Goal: Check status: Check status

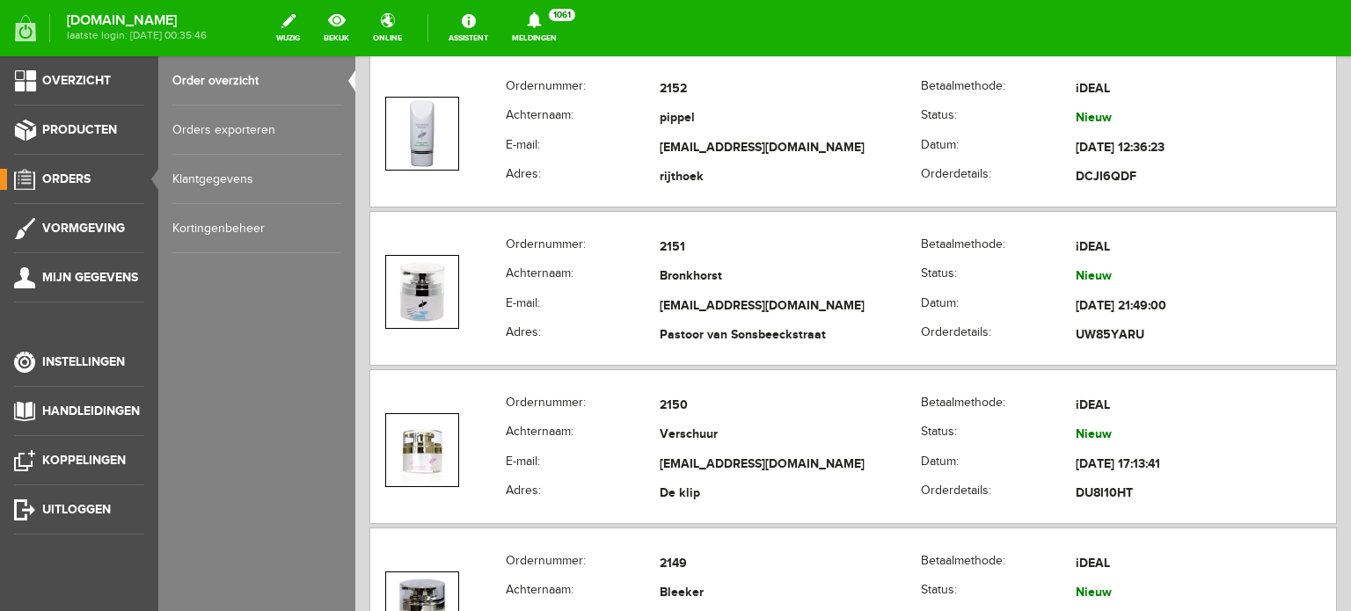
scroll to position [1337, 0]
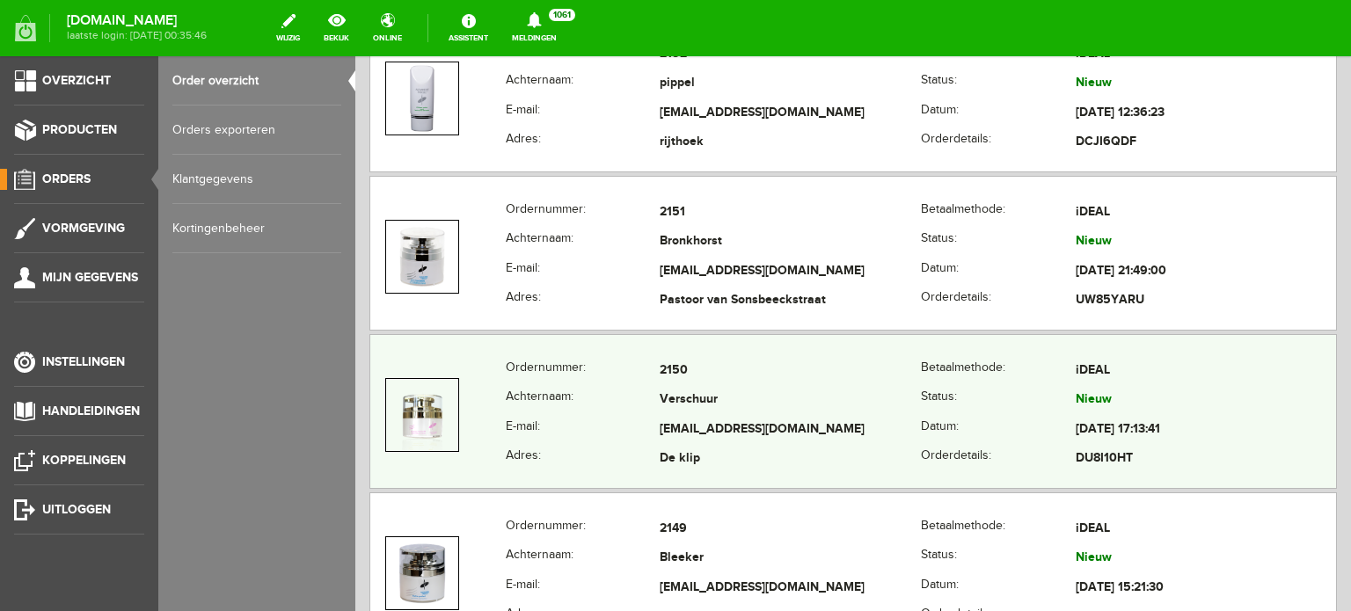
click at [675, 407] on td "Verschuur" at bounding box center [790, 401] width 260 height 30
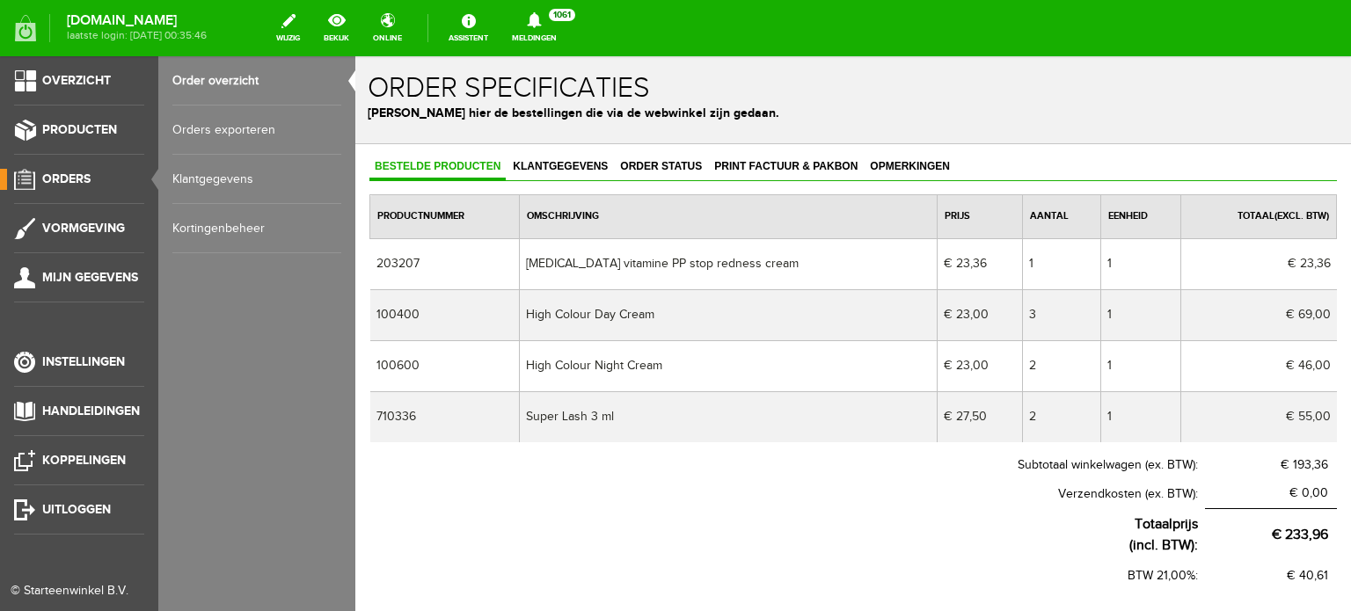
click at [65, 180] on span "Orders" at bounding box center [66, 179] width 48 height 15
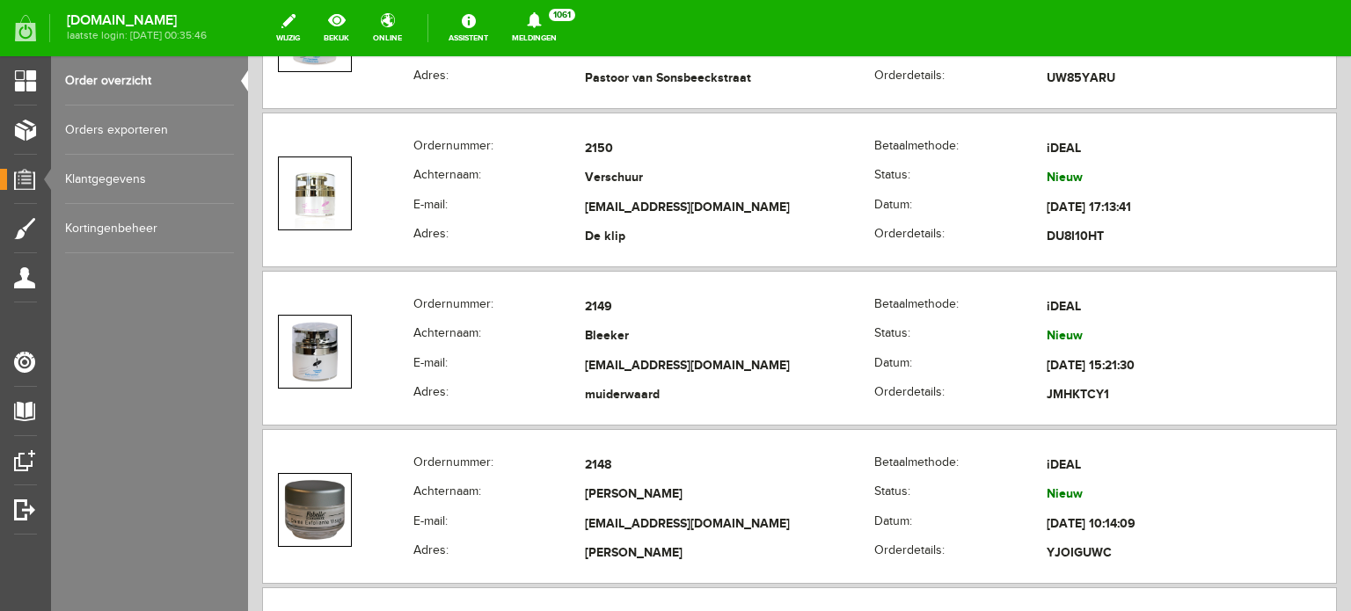
scroll to position [1618, 0]
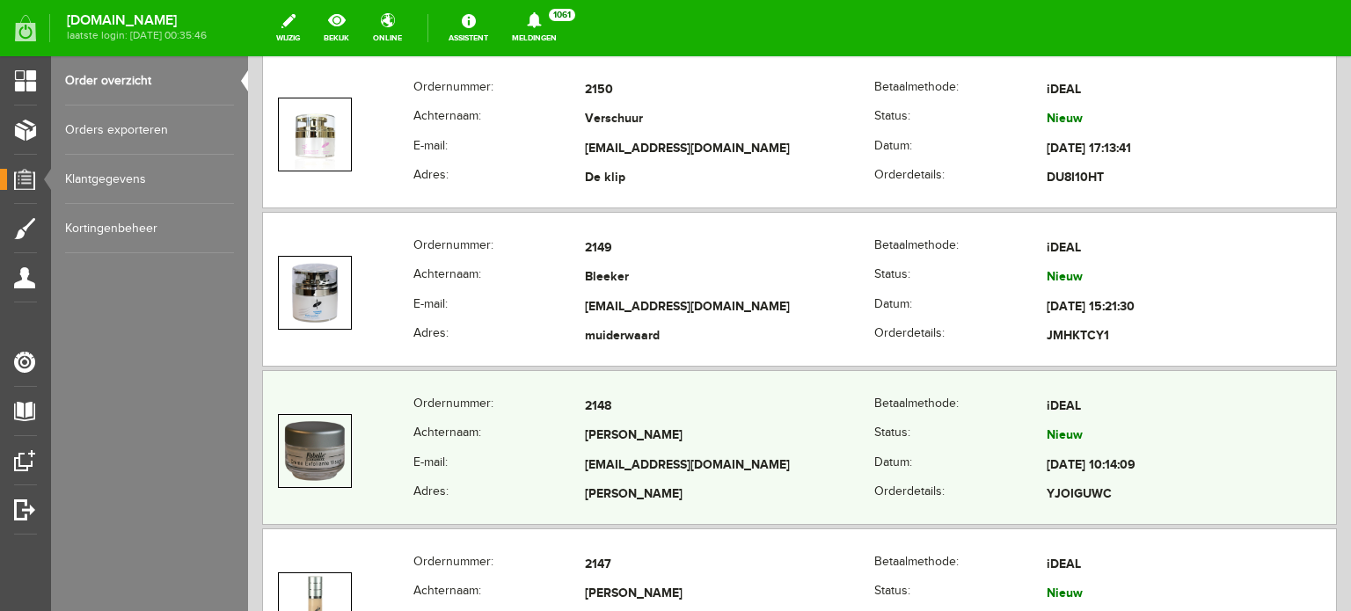
click at [657, 441] on td "Kersten" at bounding box center [729, 437] width 289 height 30
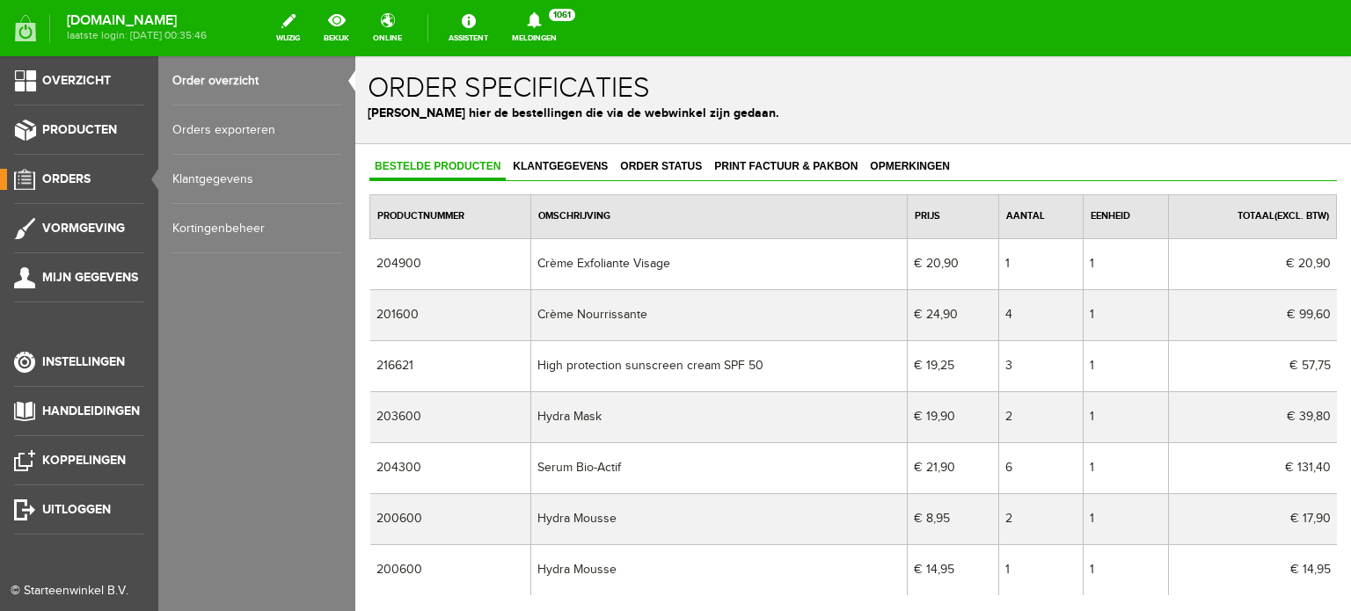
click at [70, 173] on span "Orders" at bounding box center [66, 179] width 48 height 15
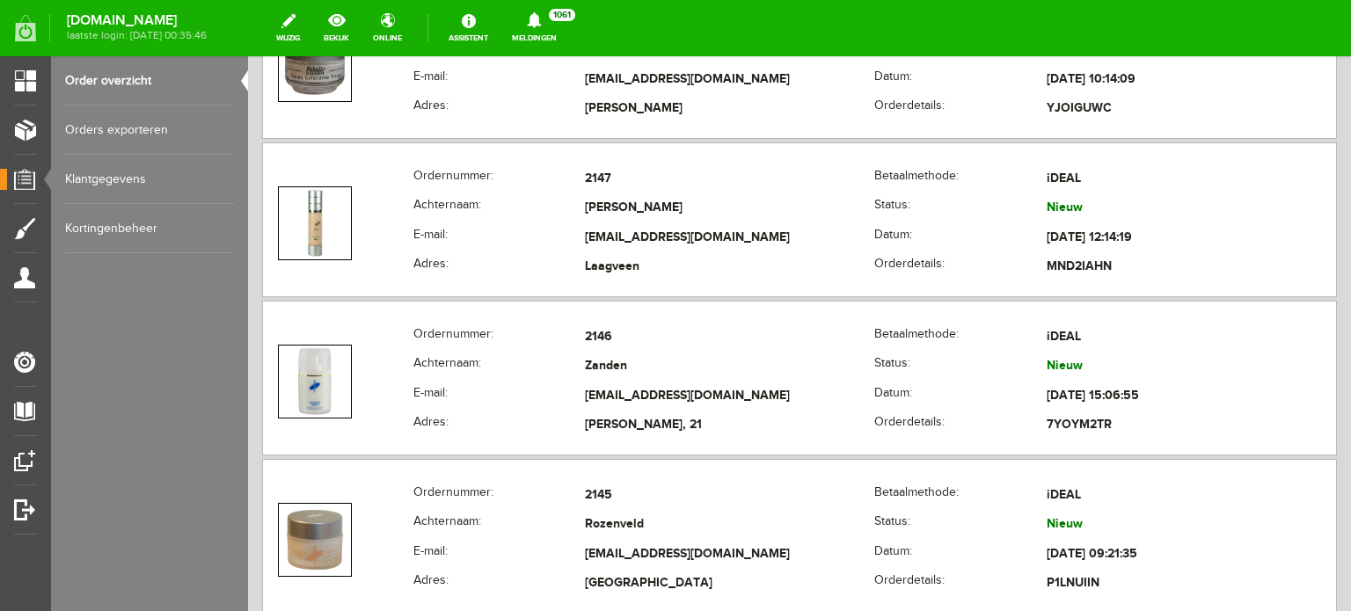
scroll to position [2076, 0]
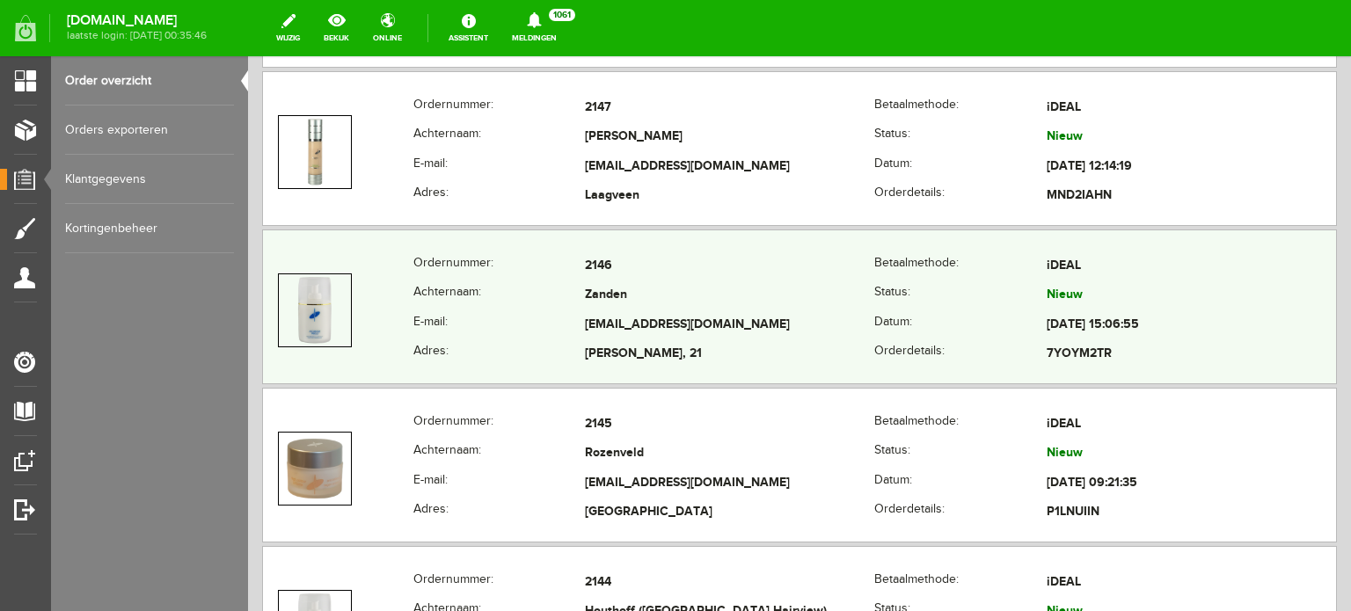
click at [637, 312] on td "marcelastrid@home.nl" at bounding box center [729, 326] width 289 height 30
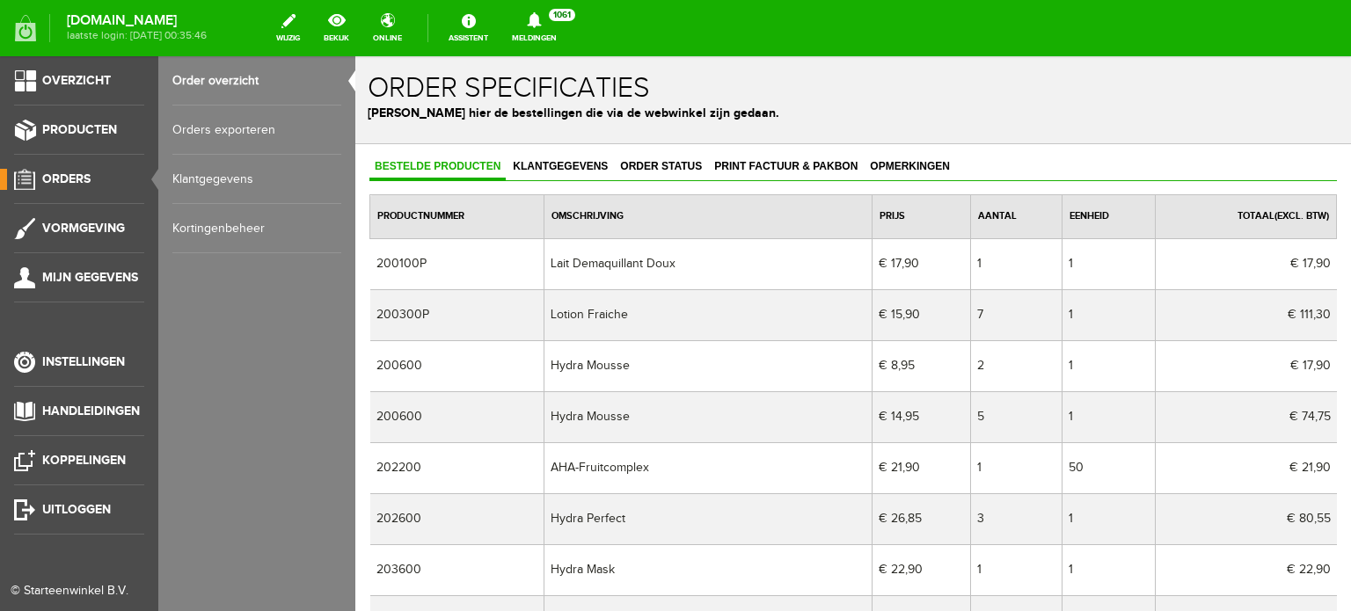
click at [74, 175] on span "Orders" at bounding box center [66, 179] width 48 height 15
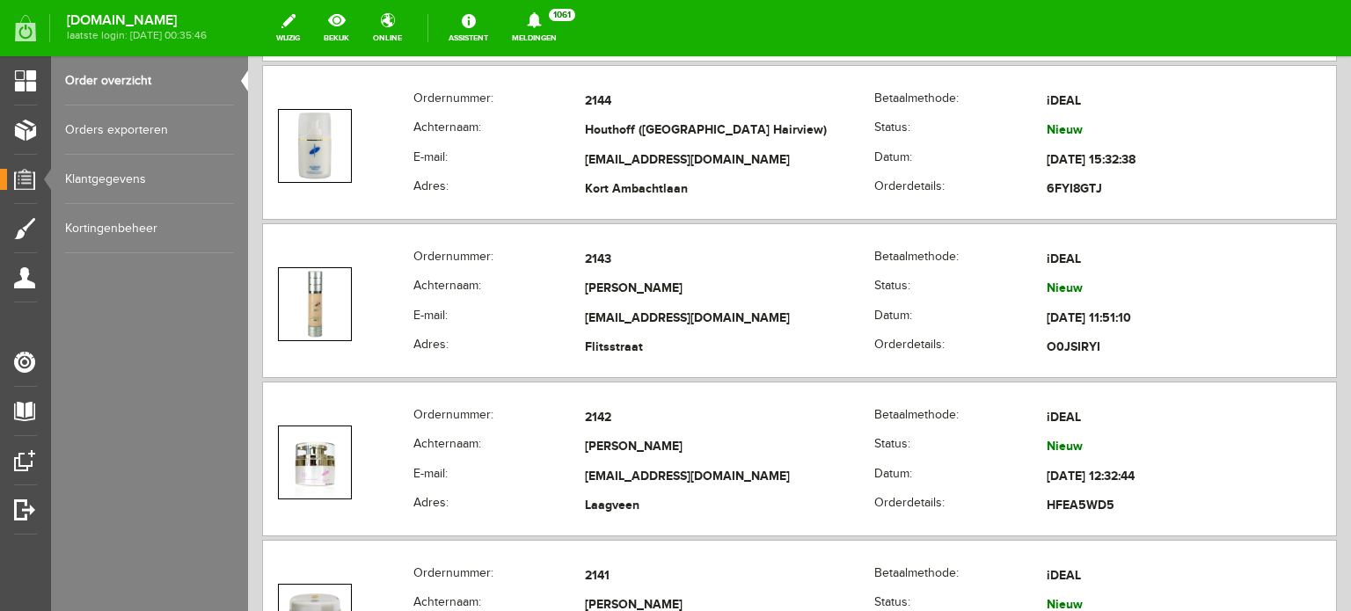
scroll to position [2604, 0]
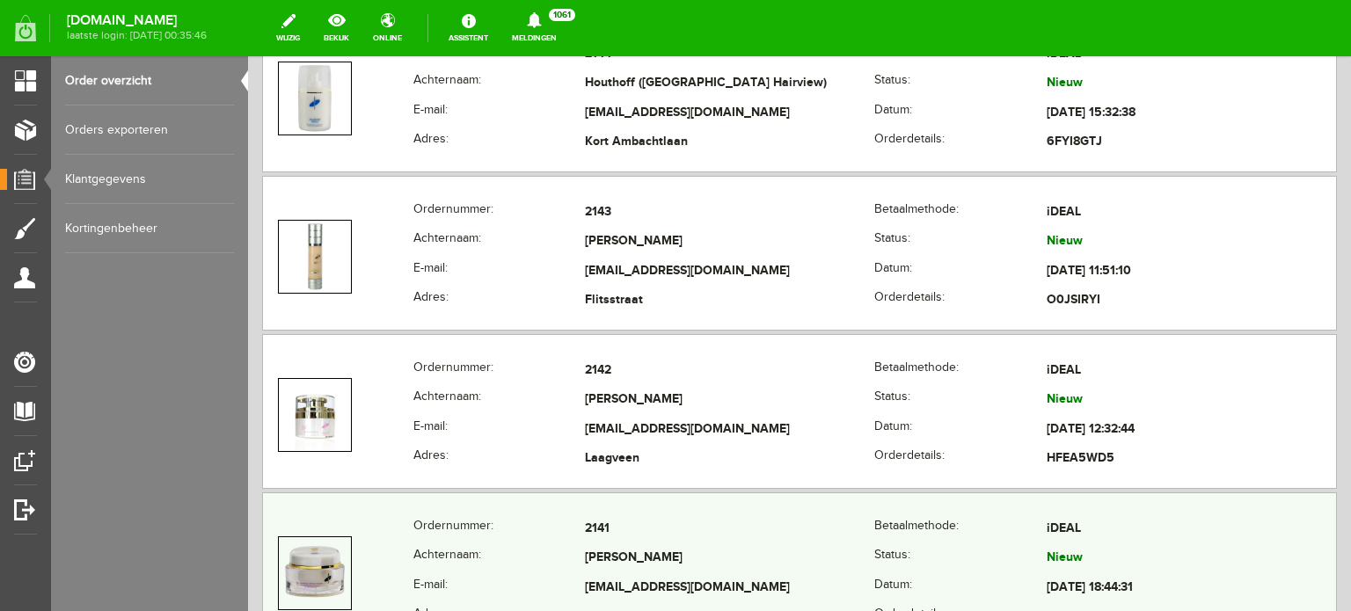
click at [602, 563] on td "Lee" at bounding box center [729, 560] width 289 height 30
